Goal: Find contact information: Find contact information

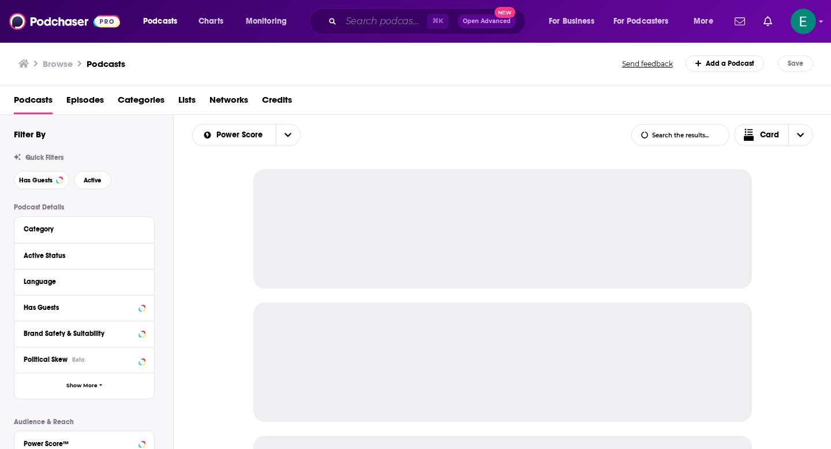
click at [396, 26] on input "Search podcasts, credits, & more..." at bounding box center [384, 21] width 86 height 18
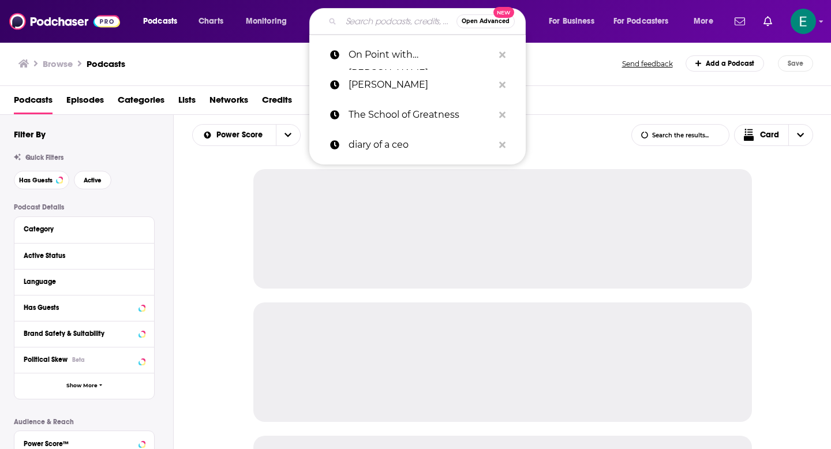
paste input "Work in Progress with [PERSON_NAME]"
type input "Work in Progress with [PERSON_NAME]"
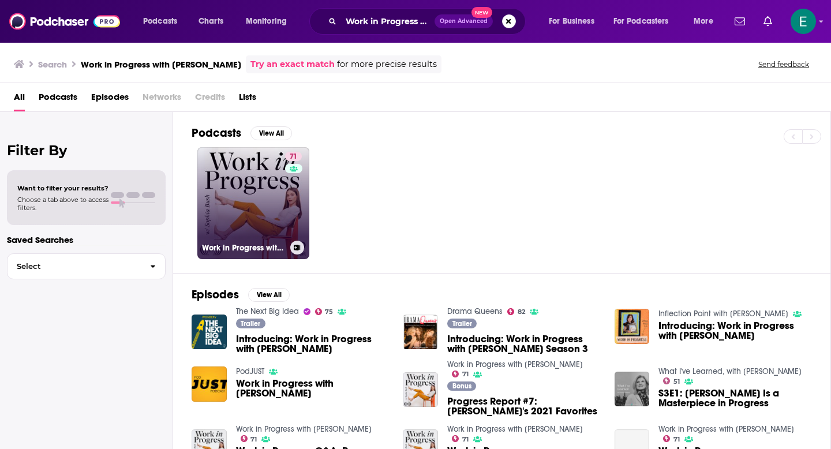
click at [254, 184] on link "71 Work in Progress with [PERSON_NAME]" at bounding box center [253, 203] width 112 height 112
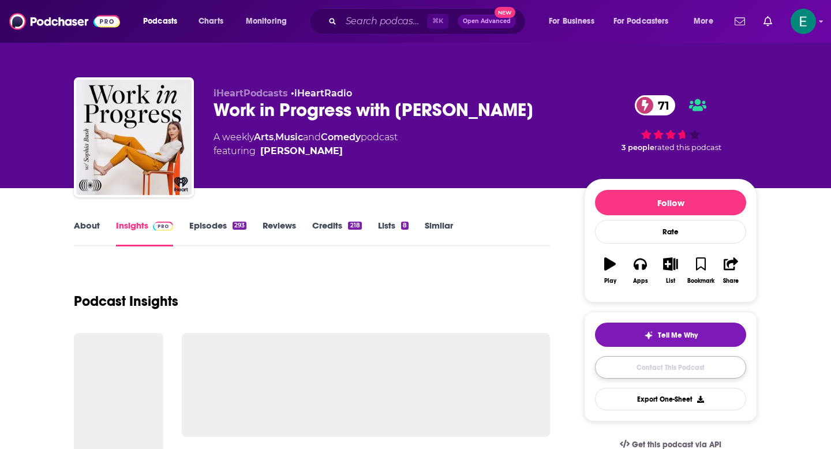
click at [674, 369] on link "Contact This Podcast" at bounding box center [670, 367] width 151 height 23
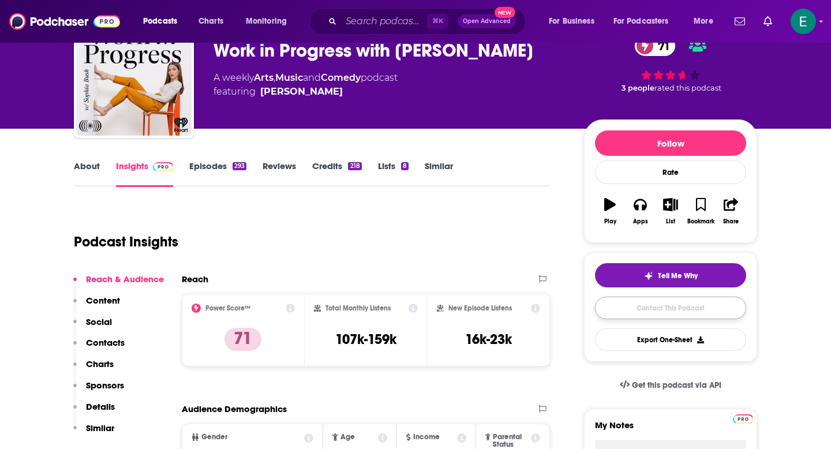
click at [615, 307] on link "Contact This Podcast" at bounding box center [670, 308] width 151 height 23
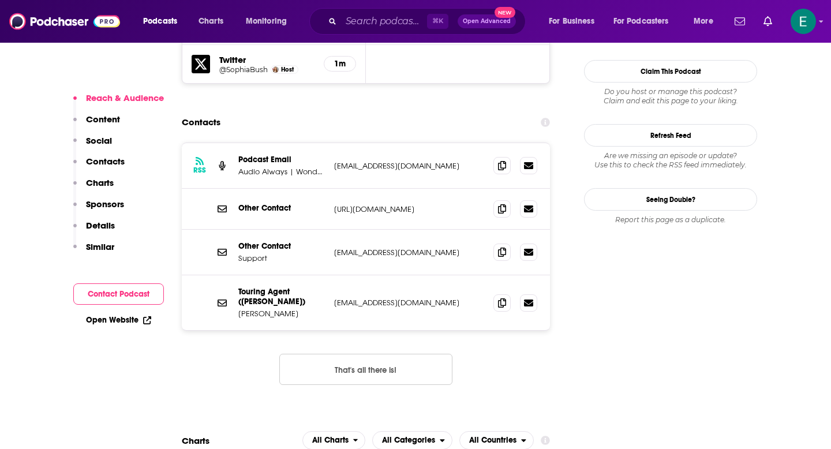
scroll to position [1073, 0]
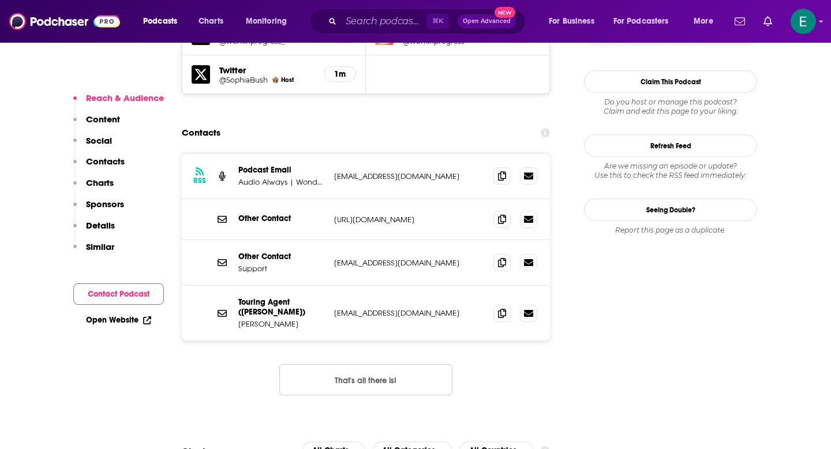
click at [440, 215] on p "[URL][DOMAIN_NAME]" at bounding box center [409, 220] width 150 height 10
drag, startPoint x: 478, startPoint y: 147, endPoint x: 325, endPoint y: 144, distance: 153.5
click at [325, 199] on div "Other Contact [URL][DOMAIN_NAME] [URL][DOMAIN_NAME]" at bounding box center [366, 219] width 368 height 41
drag, startPoint x: 325, startPoint y: 144, endPoint x: 312, endPoint y: 133, distance: 16.4
click at [312, 199] on div "Other Contact [URL][DOMAIN_NAME] [URL][DOMAIN_NAME]" at bounding box center [366, 219] width 368 height 41
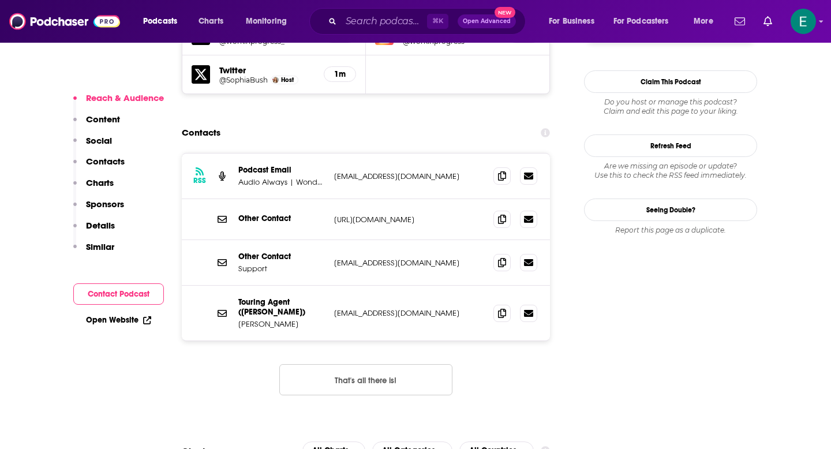
drag, startPoint x: 324, startPoint y: 149, endPoint x: 480, endPoint y: 150, distance: 155.8
click at [0, 0] on div "Other Contact [URL][DOMAIN_NAME] [URL][DOMAIN_NAME]" at bounding box center [0, 0] width 0 height 0
copy div "[URL][DOMAIN_NAME]"
click at [424, 122] on div "Contacts" at bounding box center [366, 133] width 368 height 22
